Goal: Transaction & Acquisition: Download file/media

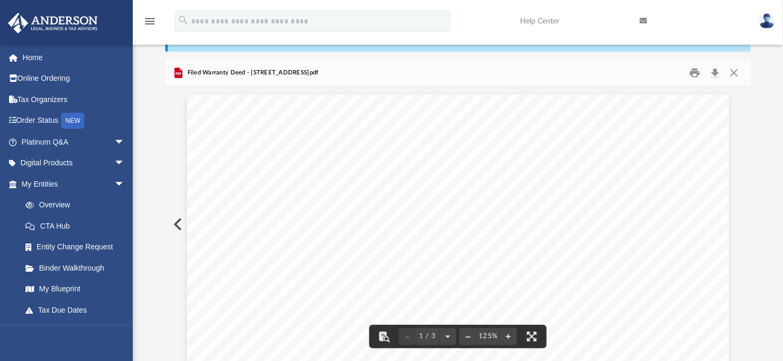
scroll to position [214, 0]
click at [735, 70] on button "Close" at bounding box center [733, 72] width 19 height 16
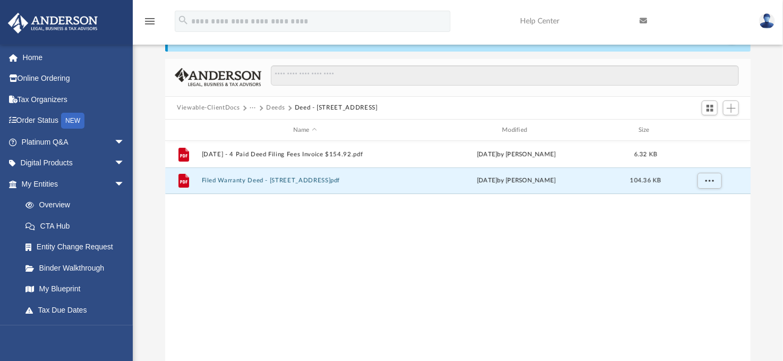
click at [278, 106] on button "Deeds" at bounding box center [275, 108] width 19 height 10
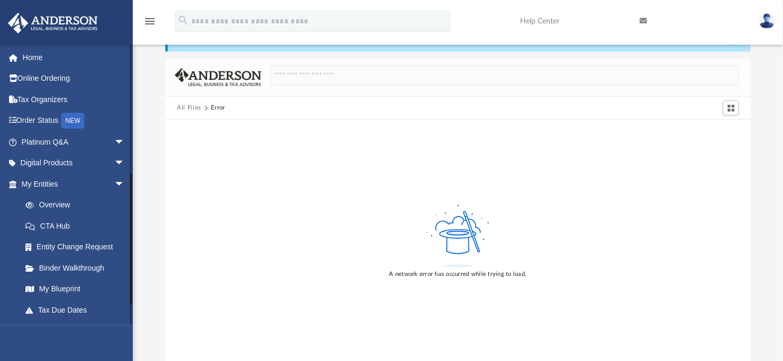
scroll to position [312, 0]
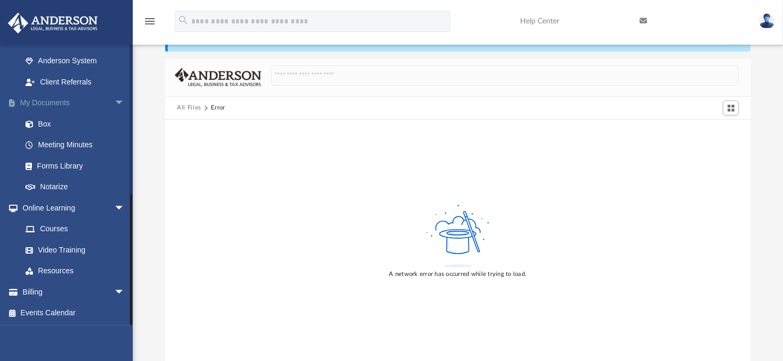
click at [52, 103] on link "My Documents arrow_drop_down" at bounding box center [73, 102] width 133 height 21
click at [64, 78] on link "Client Referrals" at bounding box center [78, 81] width 126 height 21
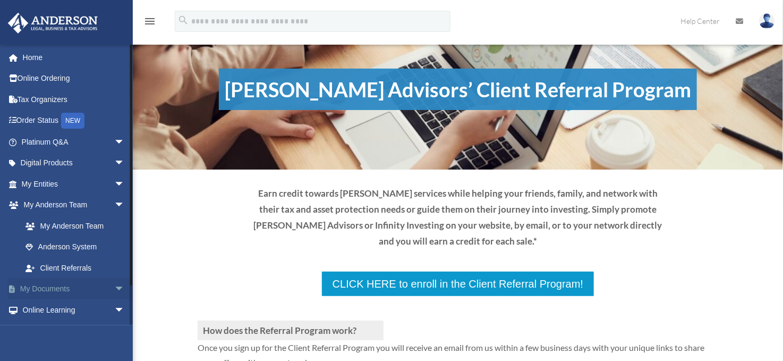
click at [58, 291] on link "My Documents arrow_drop_down" at bounding box center [73, 288] width 133 height 21
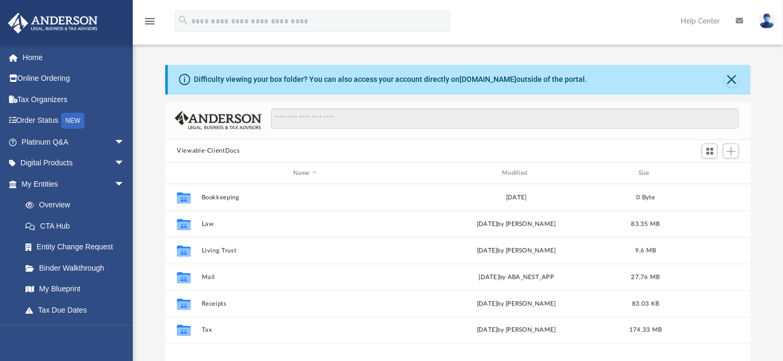
scroll to position [234, 577]
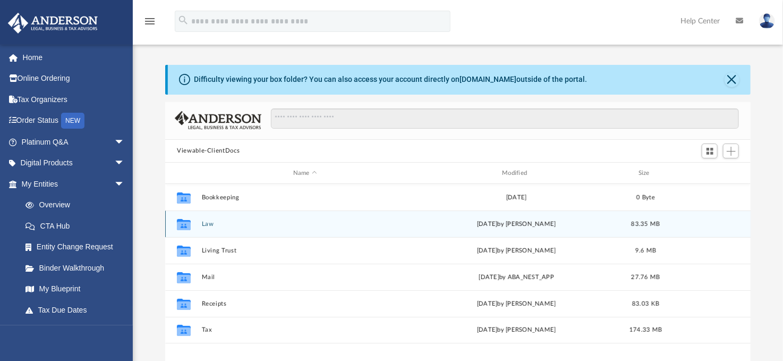
click at [210, 218] on div "Collaborated Folder Law Thu Jul 3 2025 by Cat Hernandez Sarmiento 83.35 MB" at bounding box center [457, 223] width 585 height 27
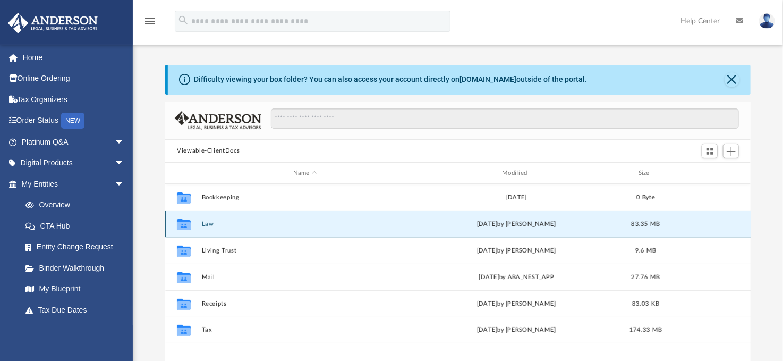
click at [211, 223] on button "Law" at bounding box center [305, 223] width 207 height 7
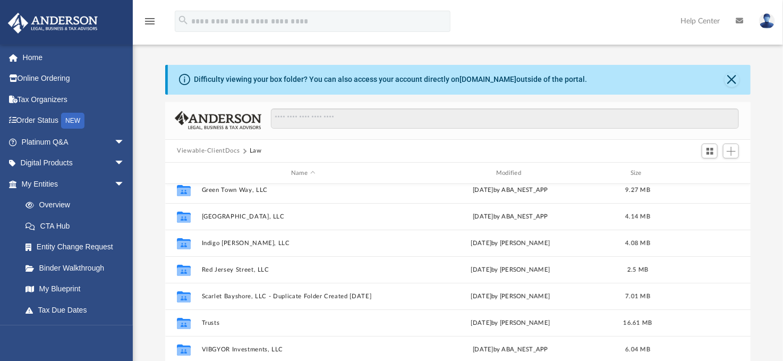
scroll to position [89, 0]
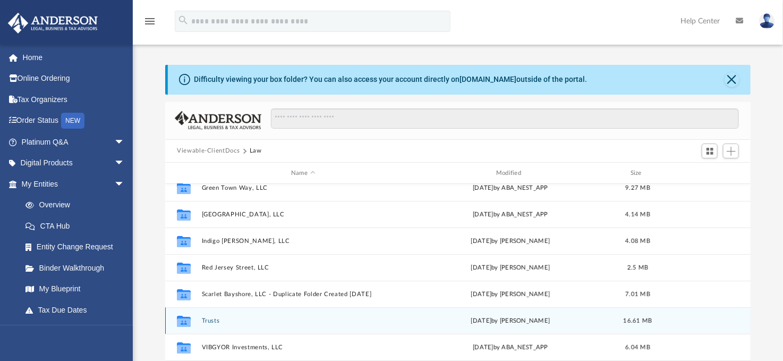
click at [210, 321] on button "Trusts" at bounding box center [303, 320] width 203 height 7
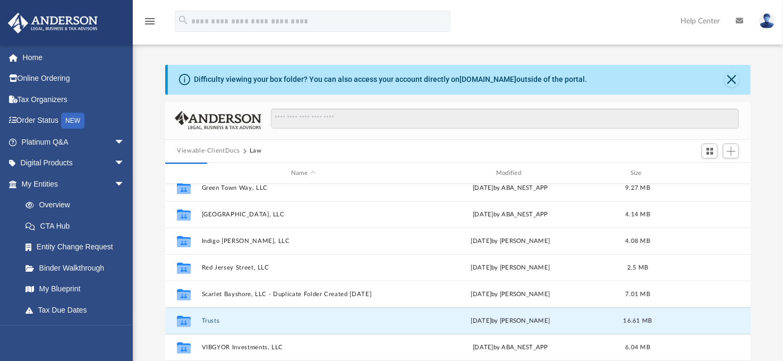
scroll to position [0, 0]
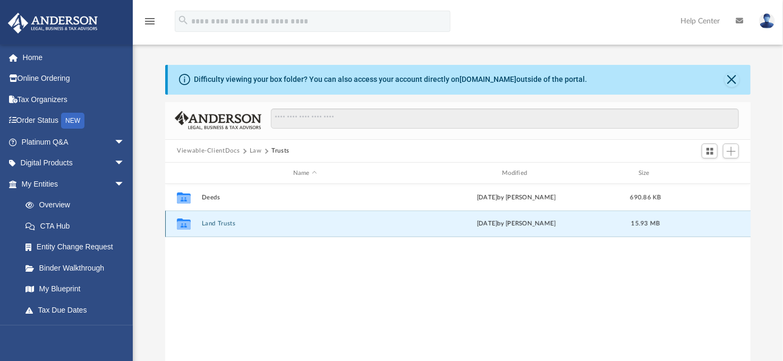
click at [231, 223] on button "Land Trusts" at bounding box center [305, 223] width 207 height 7
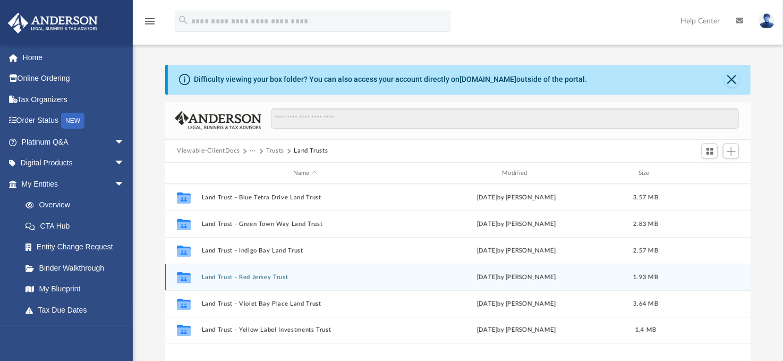
click at [261, 276] on button "Land Trust - Red Jersey Trust" at bounding box center [305, 277] width 207 height 7
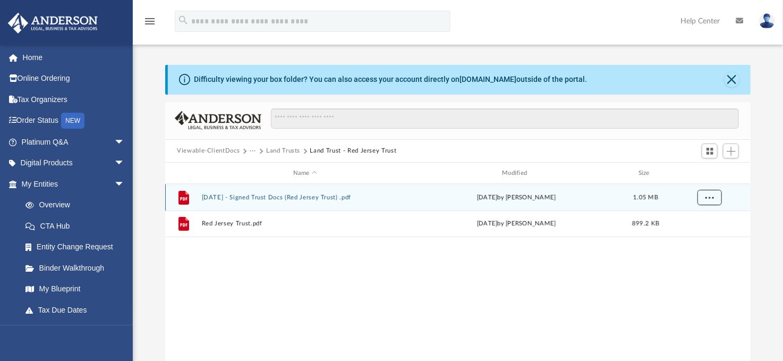
click at [709, 199] on span "More options" at bounding box center [709, 197] width 8 height 6
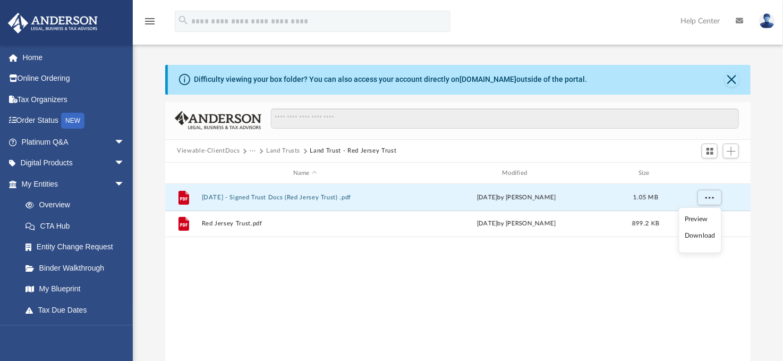
click at [711, 238] on li "Download" at bounding box center [700, 235] width 31 height 11
click at [703, 193] on button "More options" at bounding box center [709, 198] width 24 height 16
click at [697, 233] on li "Download" at bounding box center [700, 235] width 31 height 11
